Goal: Use online tool/utility: Use online tool/utility

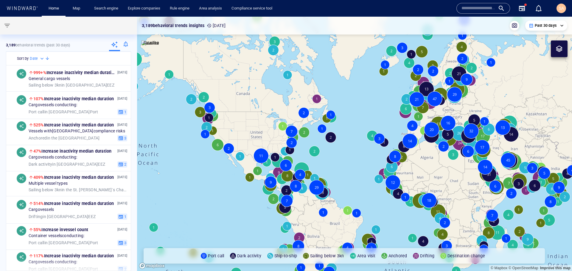
click at [473, 8] on input "text" at bounding box center [478, 8] width 34 height 9
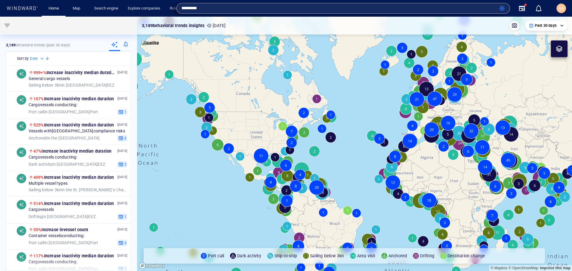
type input "*********"
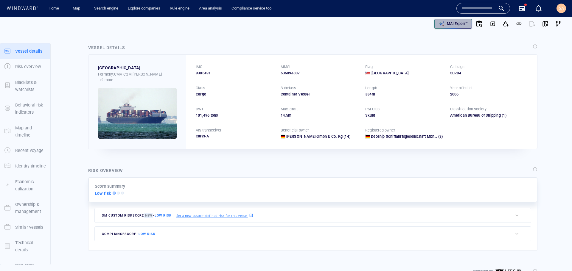
click at [461, 24] on p "MAI Expert™" at bounding box center [457, 23] width 21 height 5
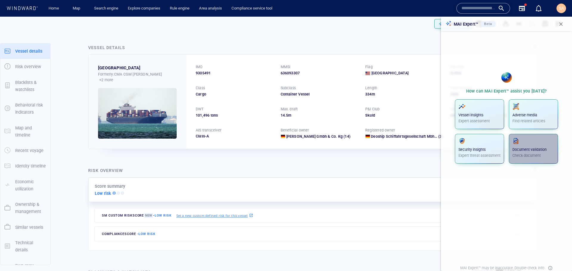
click at [530, 152] on div "Document validation Check document" at bounding box center [533, 148] width 42 height 21
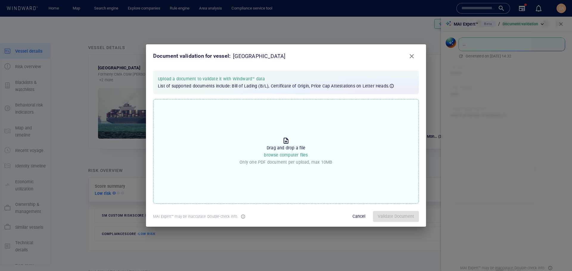
click at [294, 148] on p "Drag and drop a file browse computer files" at bounding box center [286, 151] width 44 height 15
click at [0, 0] on input "Drop the file to proceed Drag and drop a file browse computer files Only one PD…" at bounding box center [0, 0] width 0 height 0
click at [395, 216] on span "Validate Document" at bounding box center [395, 216] width 36 height 7
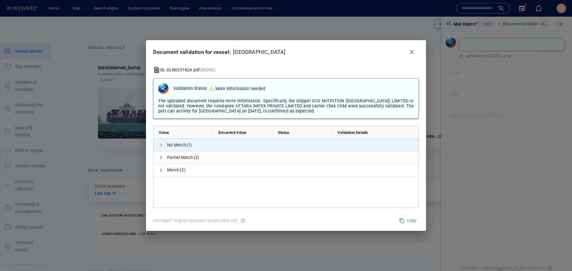
click at [160, 147] on span at bounding box center [161, 145] width 5 height 5
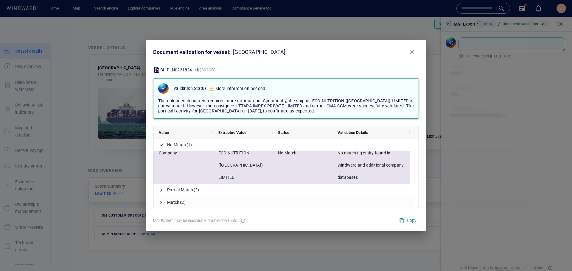
scroll to position [6, 0]
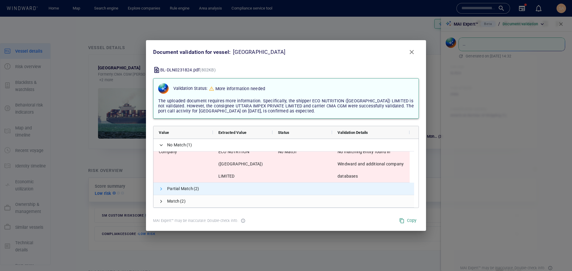
click at [163, 189] on span at bounding box center [161, 189] width 5 height 5
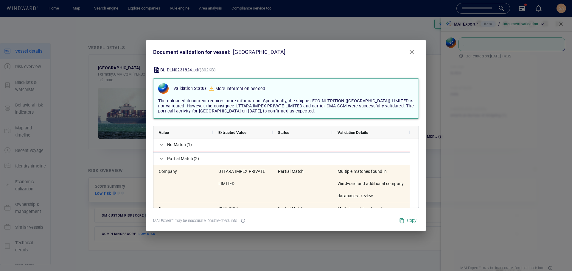
scroll to position [0, 0]
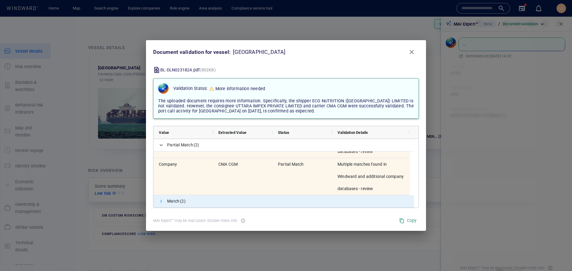
click at [160, 202] on span at bounding box center [161, 201] width 5 height 5
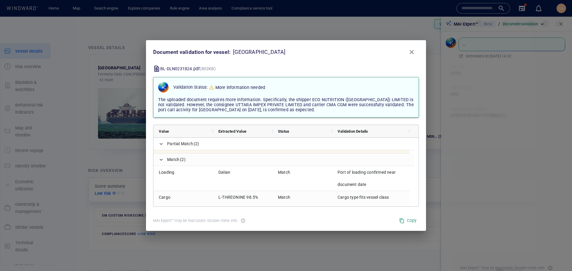
scroll to position [117, 0]
